Goal: Information Seeking & Learning: Learn about a topic

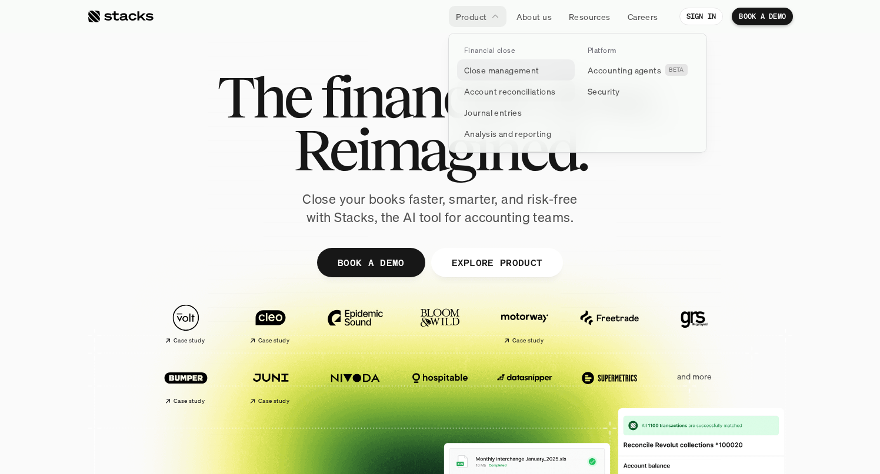
click at [520, 67] on p "Close management" at bounding box center [501, 70] width 75 height 12
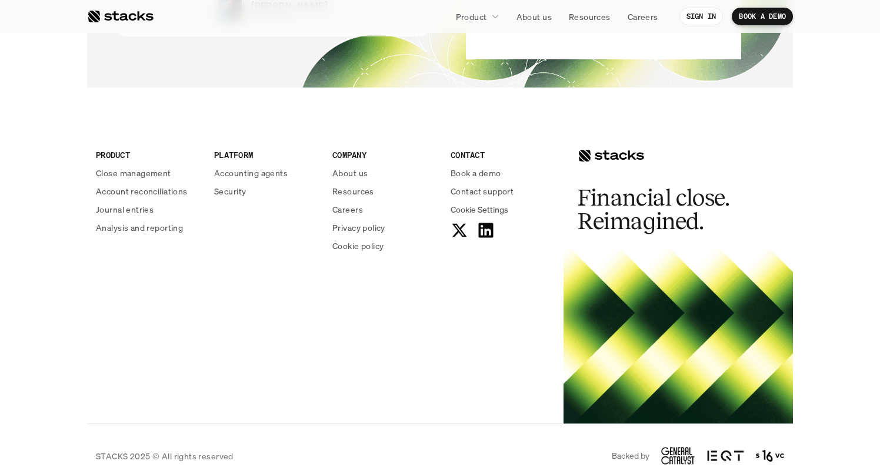
scroll to position [2600, 0]
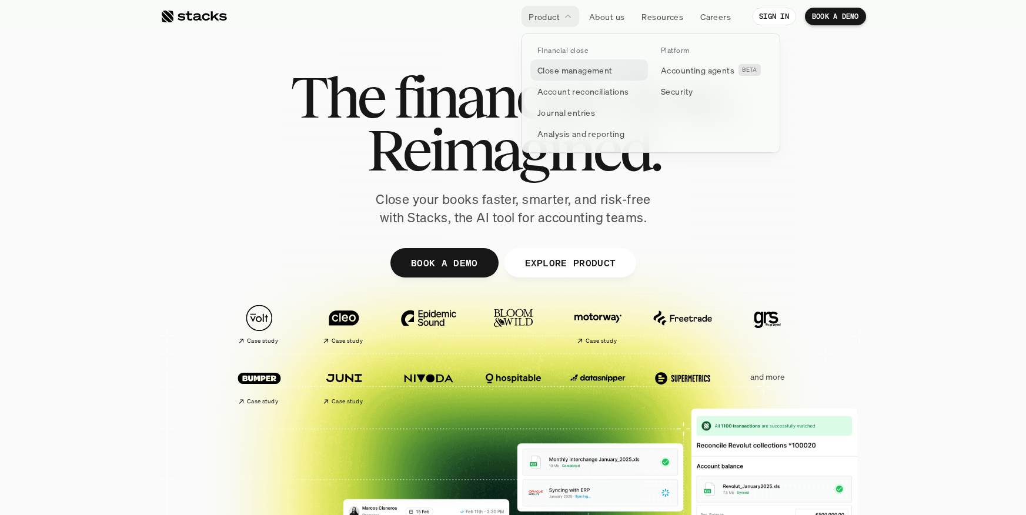
click at [560, 73] on p "Close management" at bounding box center [574, 70] width 75 height 12
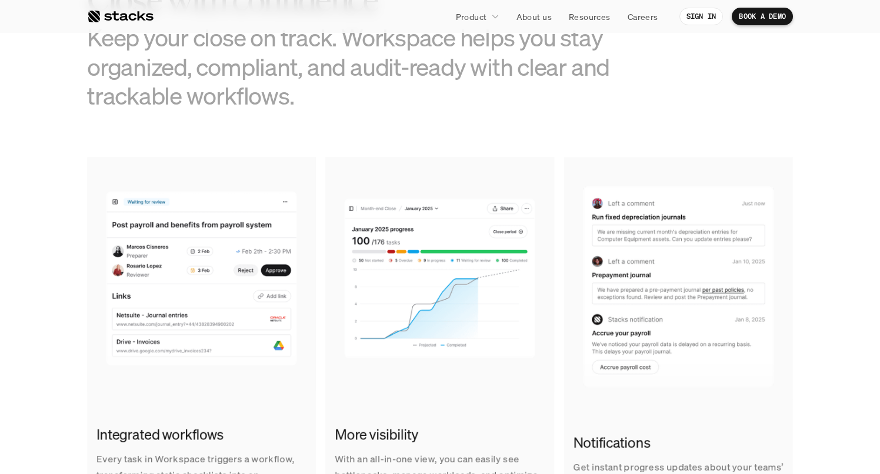
scroll to position [841, 0]
